Goal: Information Seeking & Learning: Learn about a topic

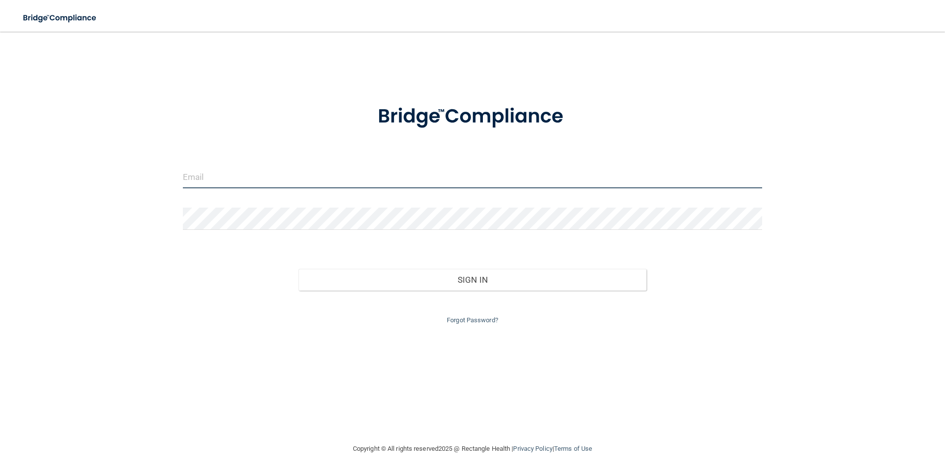
click at [219, 174] on input "email" at bounding box center [473, 177] width 580 height 22
type input "Greeneyes871@hotmail.com"
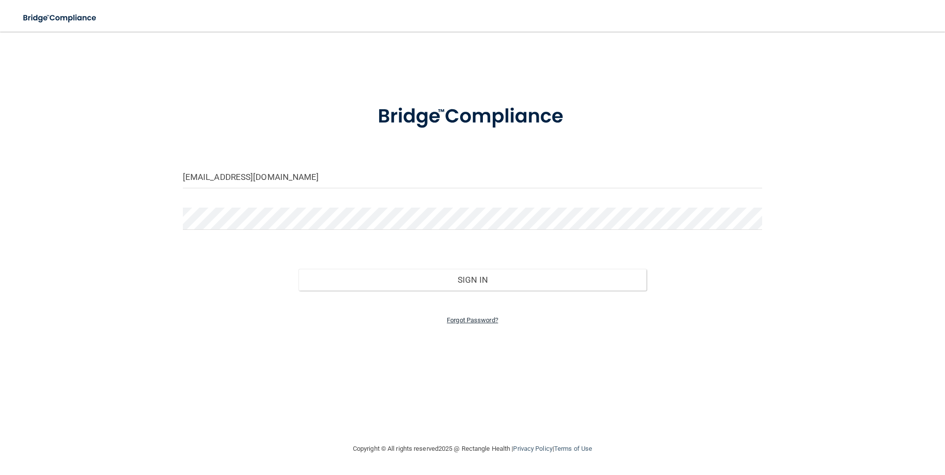
click at [463, 318] on link "Forgot Password?" at bounding box center [472, 319] width 51 height 7
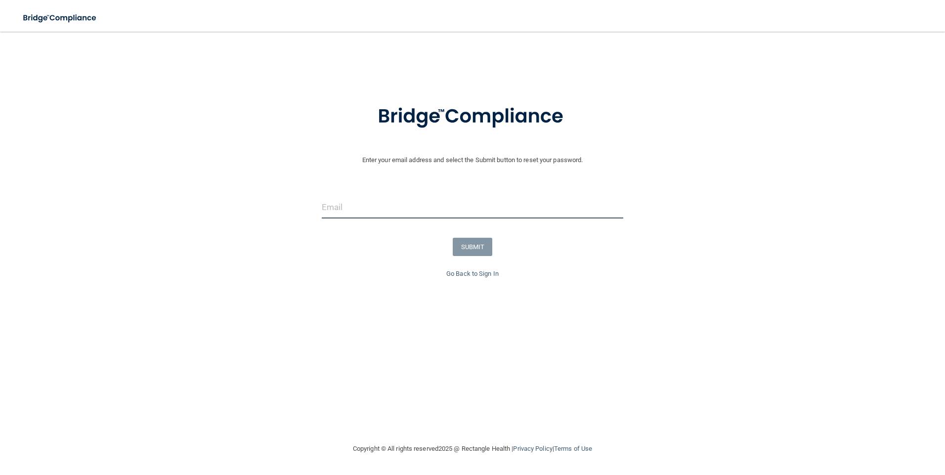
click at [398, 207] on input "email" at bounding box center [473, 207] width 302 height 22
type input "Greeneyes871@hotmail.com"
click at [482, 252] on button "SUBMIT" at bounding box center [473, 247] width 40 height 18
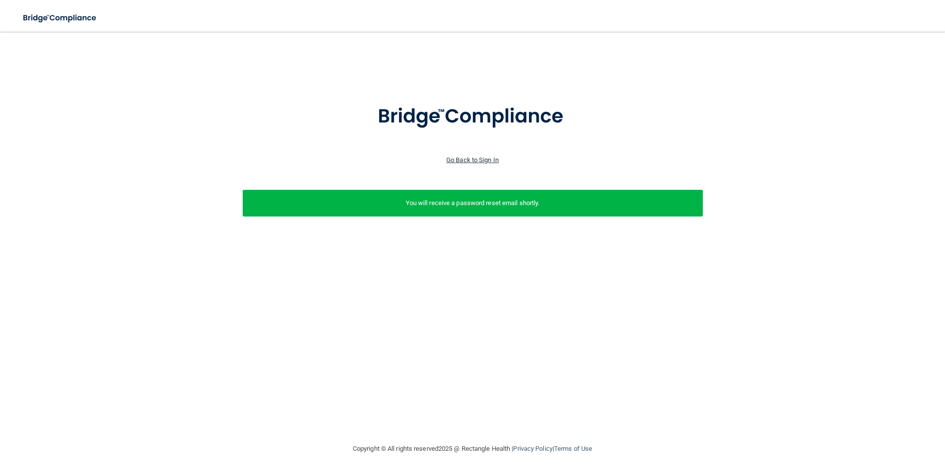
click at [486, 163] on link "Go Back to Sign In" at bounding box center [472, 159] width 52 height 7
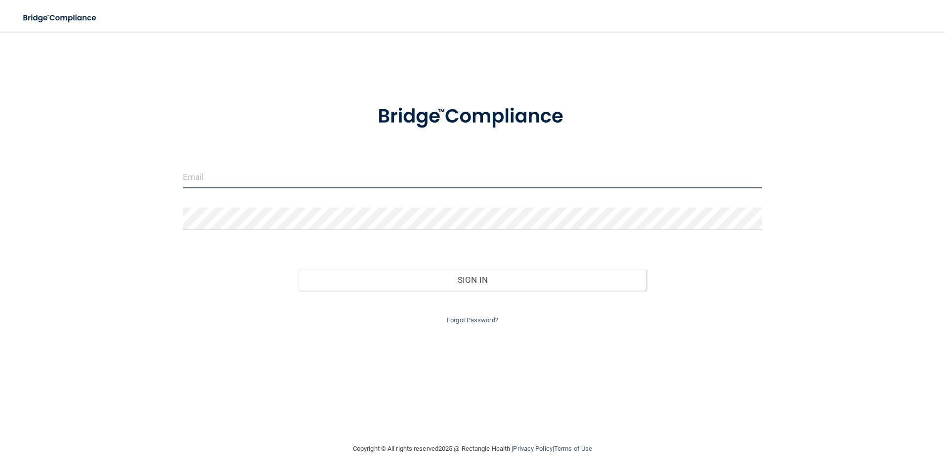
click at [308, 177] on input "email" at bounding box center [473, 177] width 580 height 22
type input "Greeneyes871@hotmail.com"
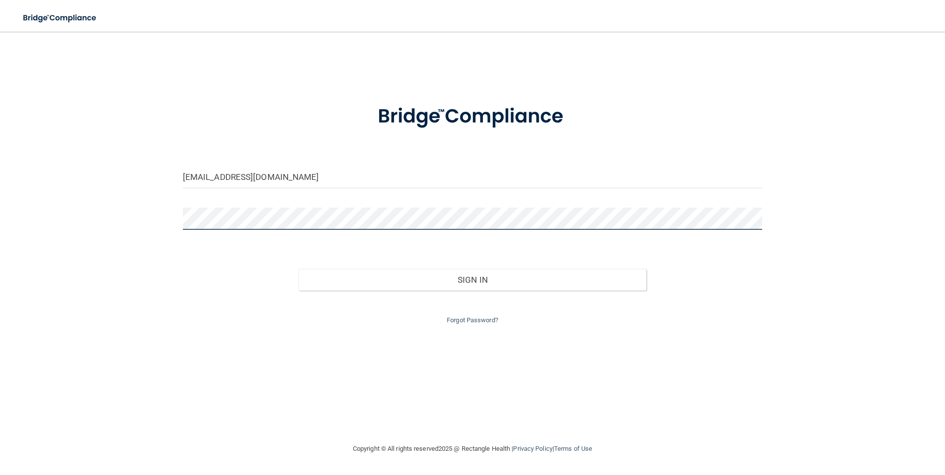
click at [299, 269] on button "Sign In" at bounding box center [473, 280] width 348 height 22
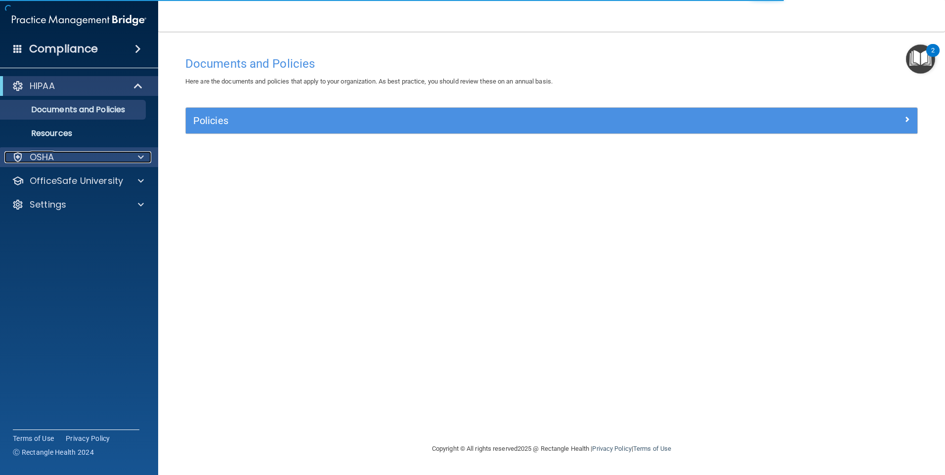
click at [70, 162] on div "OSHA" at bounding box center [65, 157] width 123 height 12
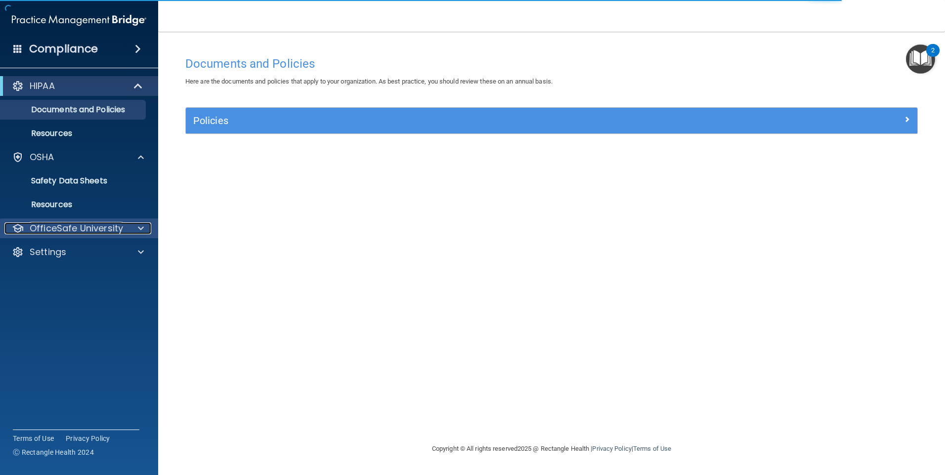
click at [64, 227] on p "OfficeSafe University" at bounding box center [76, 228] width 93 height 12
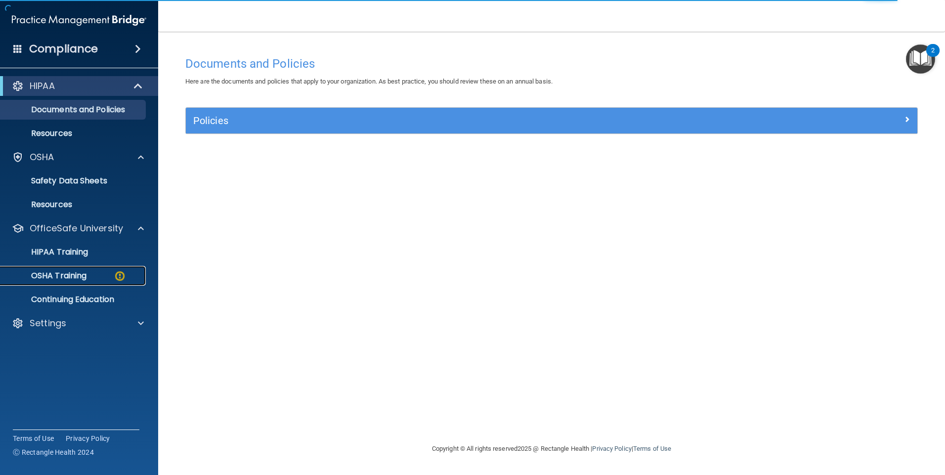
click at [63, 273] on p "OSHA Training" at bounding box center [46, 276] width 80 height 10
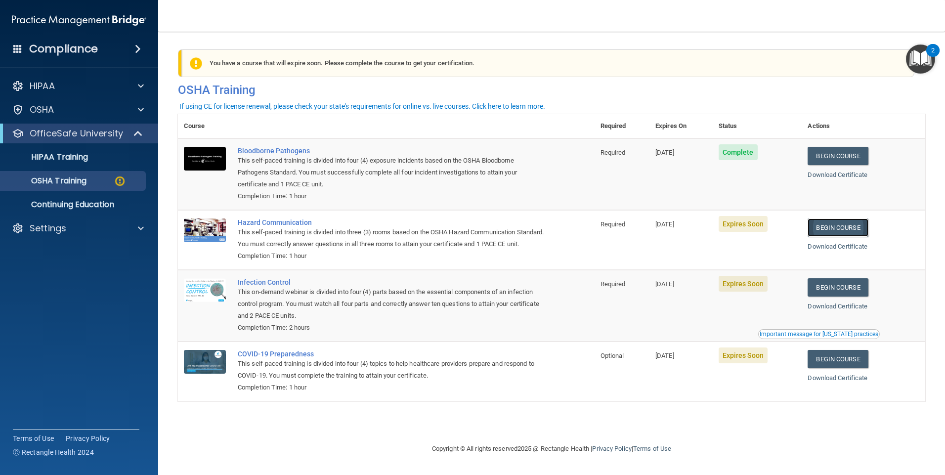
click at [846, 231] on link "Begin Course" at bounding box center [838, 228] width 60 height 18
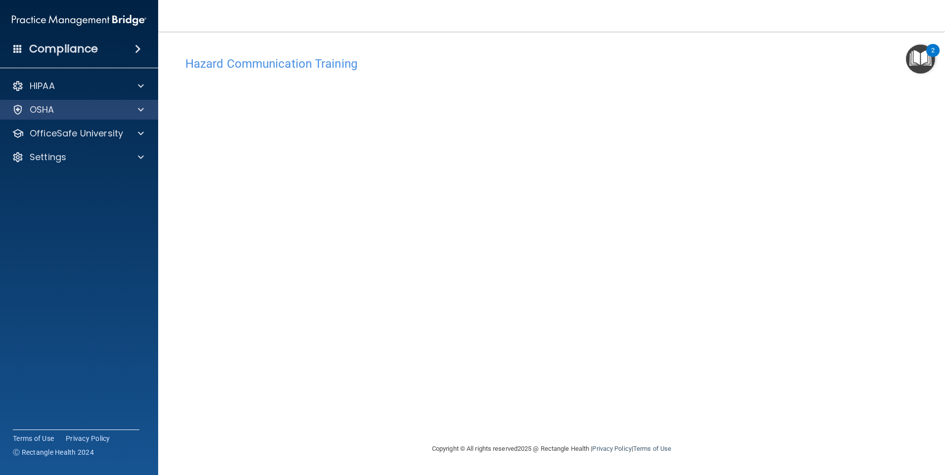
click at [86, 117] on div "OSHA" at bounding box center [79, 110] width 159 height 20
click at [83, 113] on div "OSHA" at bounding box center [65, 110] width 123 height 12
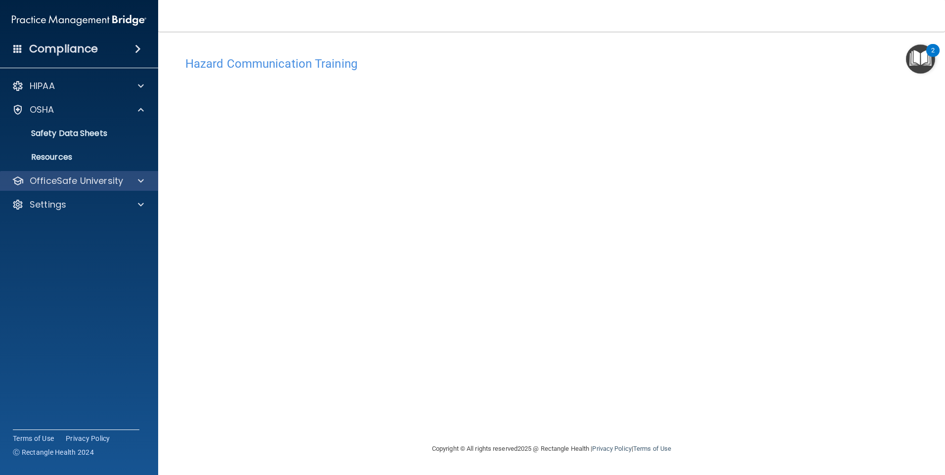
click at [60, 188] on div "OfficeSafe University" at bounding box center [79, 181] width 159 height 20
click at [71, 188] on div "OfficeSafe University" at bounding box center [79, 181] width 159 height 20
click at [88, 187] on div "OfficeSafe University" at bounding box center [79, 181] width 159 height 20
click at [138, 183] on span at bounding box center [141, 181] width 6 height 12
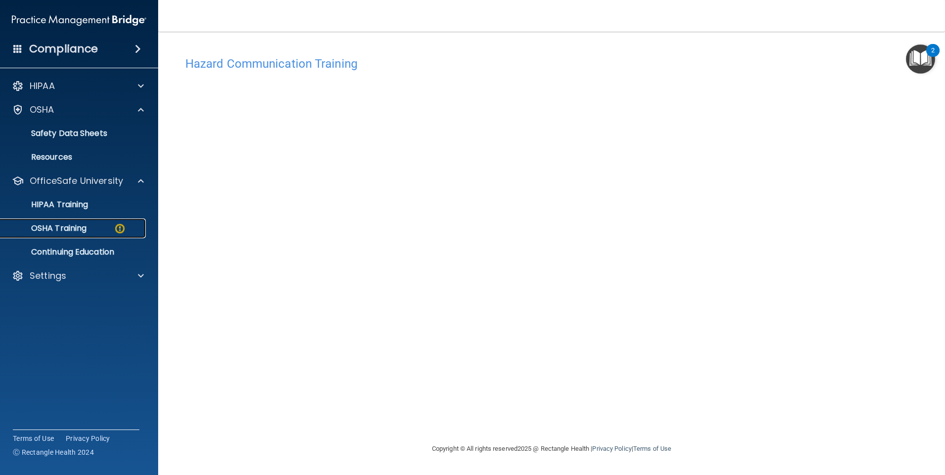
click at [108, 228] on div "OSHA Training" at bounding box center [73, 228] width 135 height 10
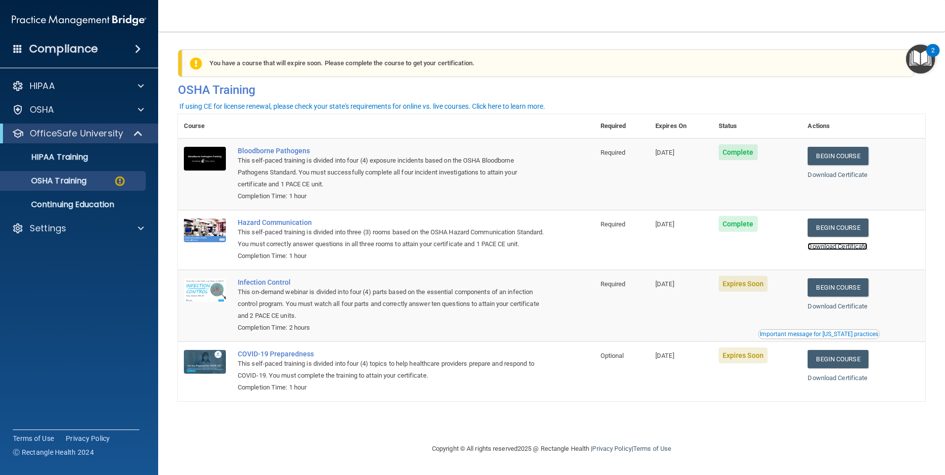
click at [853, 248] on link "Download Certificate" at bounding box center [838, 246] width 60 height 7
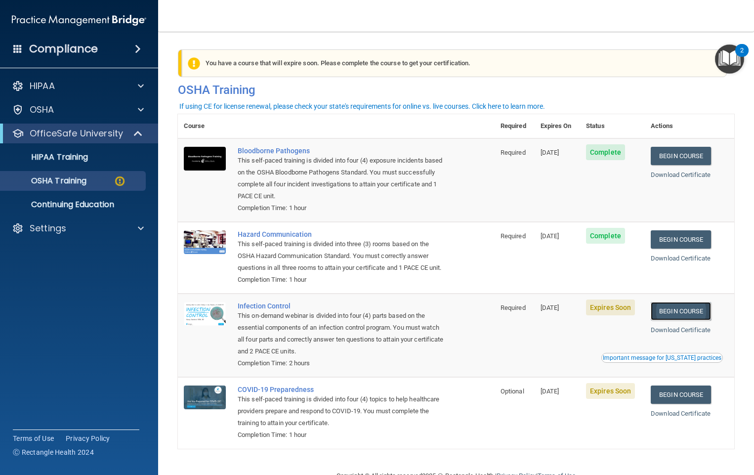
click at [673, 320] on link "Begin Course" at bounding box center [681, 311] width 60 height 18
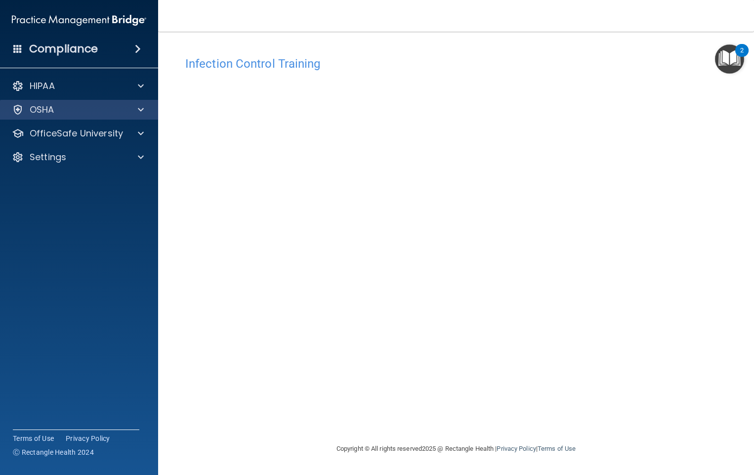
click at [122, 119] on div "OSHA" at bounding box center [79, 110] width 159 height 20
click at [124, 118] on div "OSHA" at bounding box center [79, 110] width 159 height 20
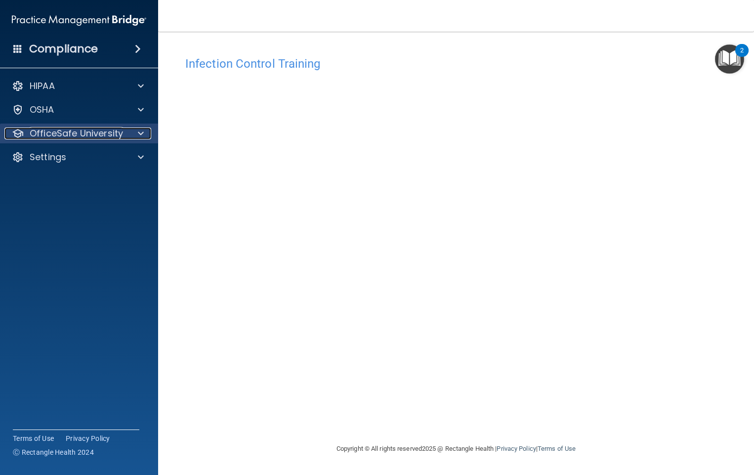
click at [119, 131] on p "OfficeSafe University" at bounding box center [76, 134] width 93 height 12
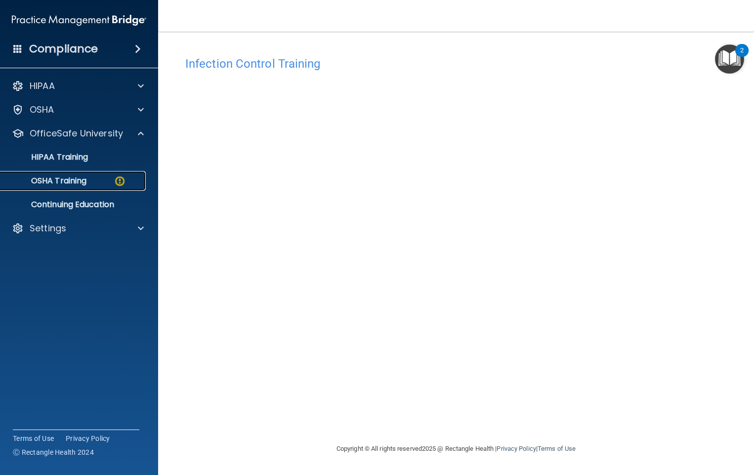
click at [103, 183] on div "OSHA Training" at bounding box center [73, 181] width 135 height 10
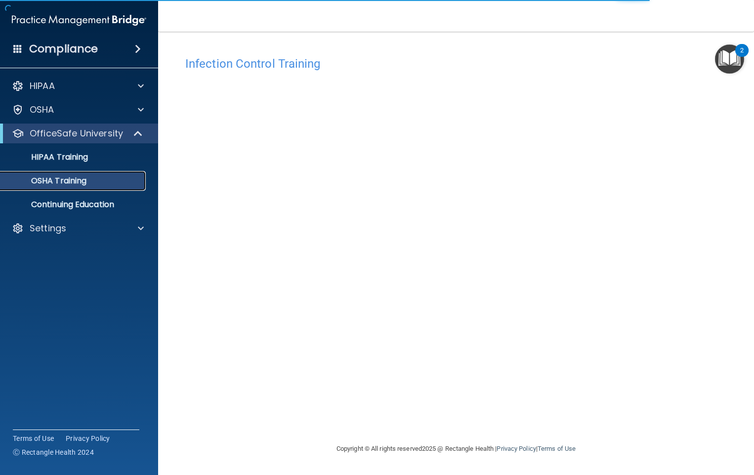
click at [135, 189] on link "OSHA Training" at bounding box center [68, 181] width 156 height 20
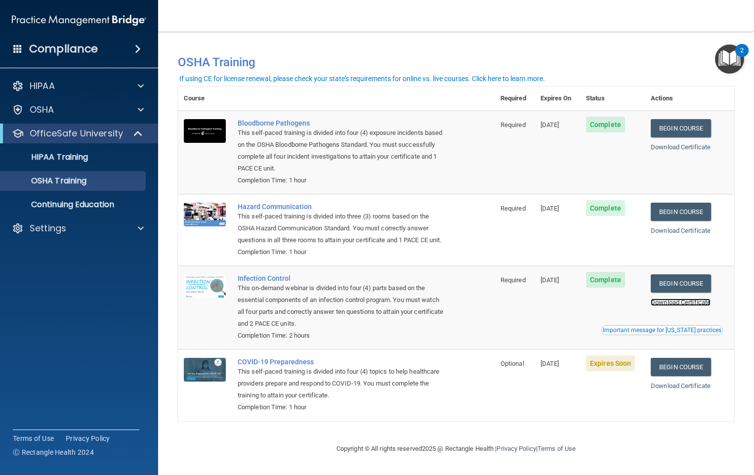
click at [684, 306] on link "Download Certificate" at bounding box center [681, 302] width 60 height 7
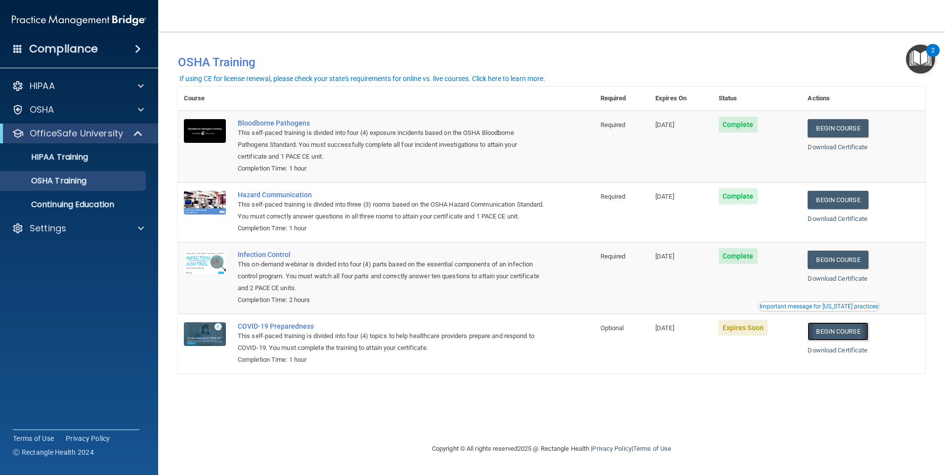
click at [754, 341] on link "Begin Course" at bounding box center [838, 331] width 60 height 18
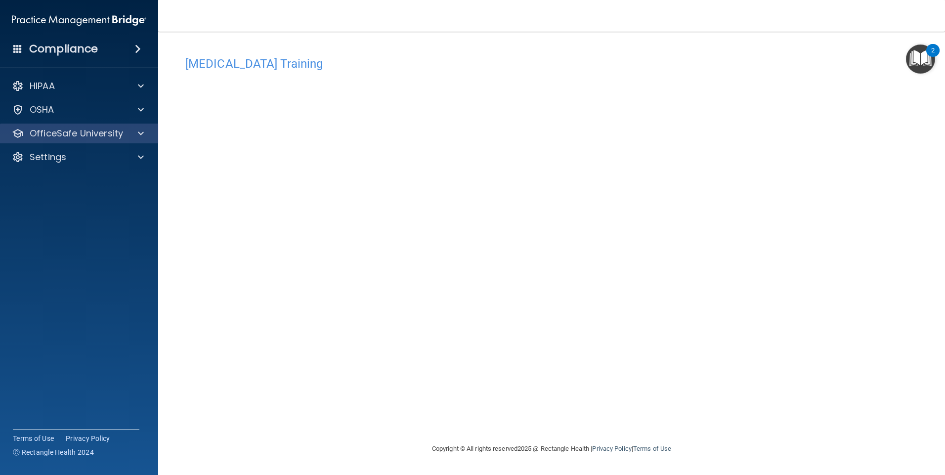
click at [85, 140] on div "OfficeSafe University" at bounding box center [79, 134] width 159 height 20
click at [86, 140] on div "OfficeSafe University" at bounding box center [79, 134] width 159 height 20
click at [84, 136] on p "OfficeSafe University" at bounding box center [76, 134] width 93 height 12
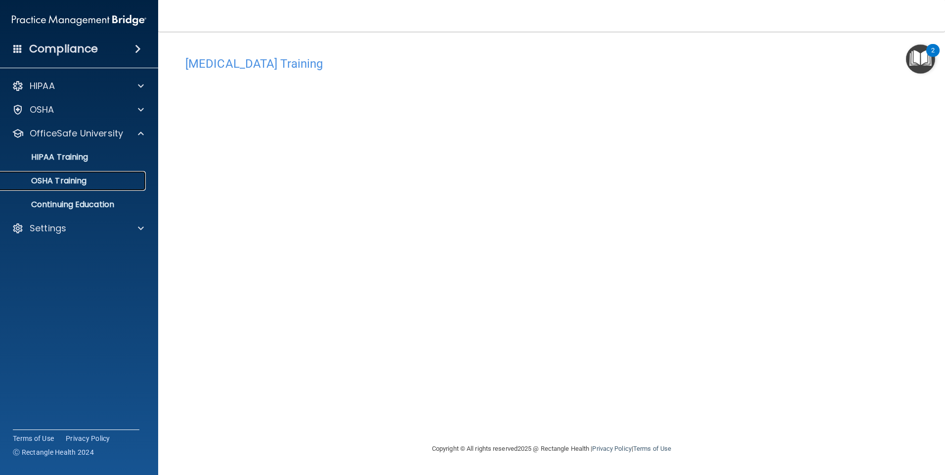
click at [78, 180] on p "OSHA Training" at bounding box center [46, 181] width 80 height 10
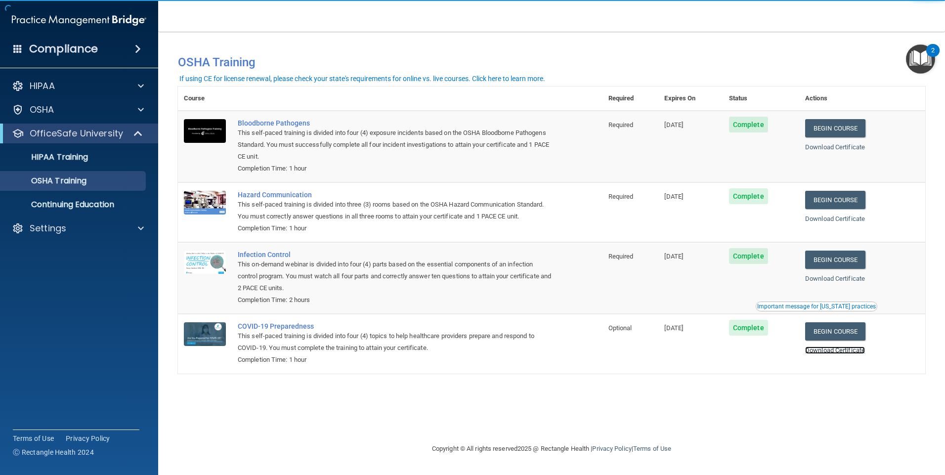
click at [847, 354] on link "Download Certificate" at bounding box center [835, 350] width 60 height 7
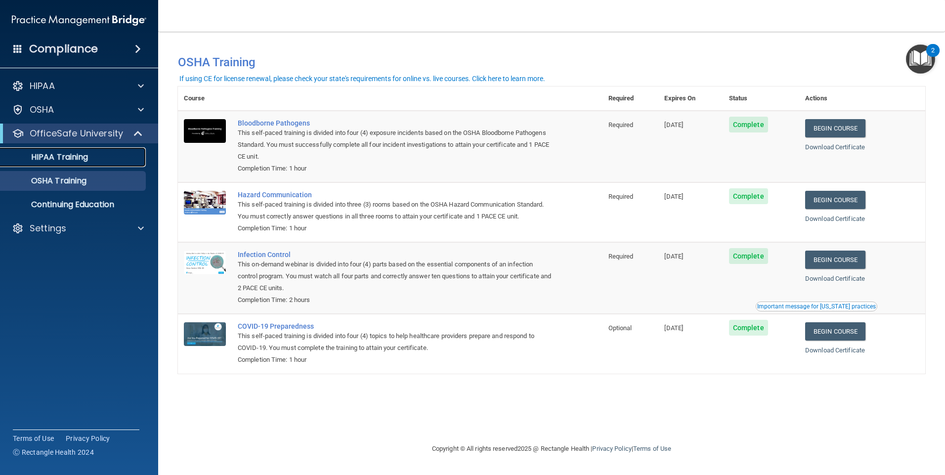
click at [97, 156] on div "HIPAA Training" at bounding box center [73, 157] width 135 height 10
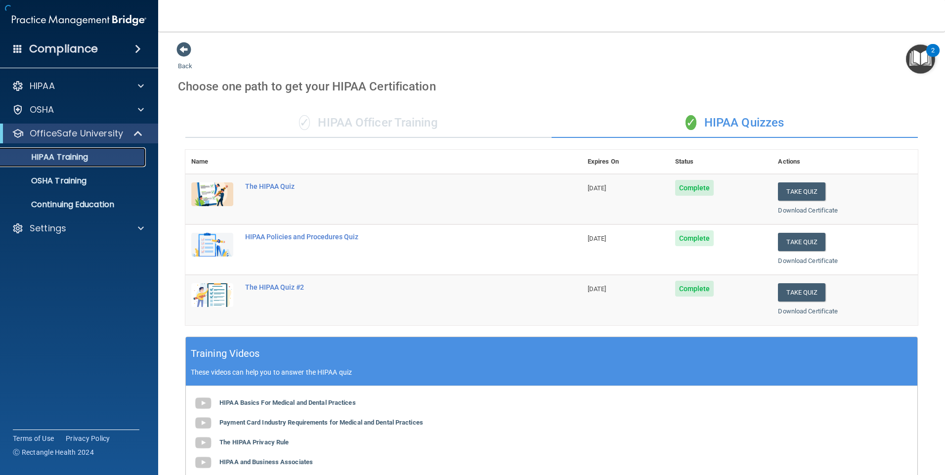
click at [101, 163] on link "HIPAA Training" at bounding box center [68, 157] width 156 height 20
